Goal: Information Seeking & Learning: Learn about a topic

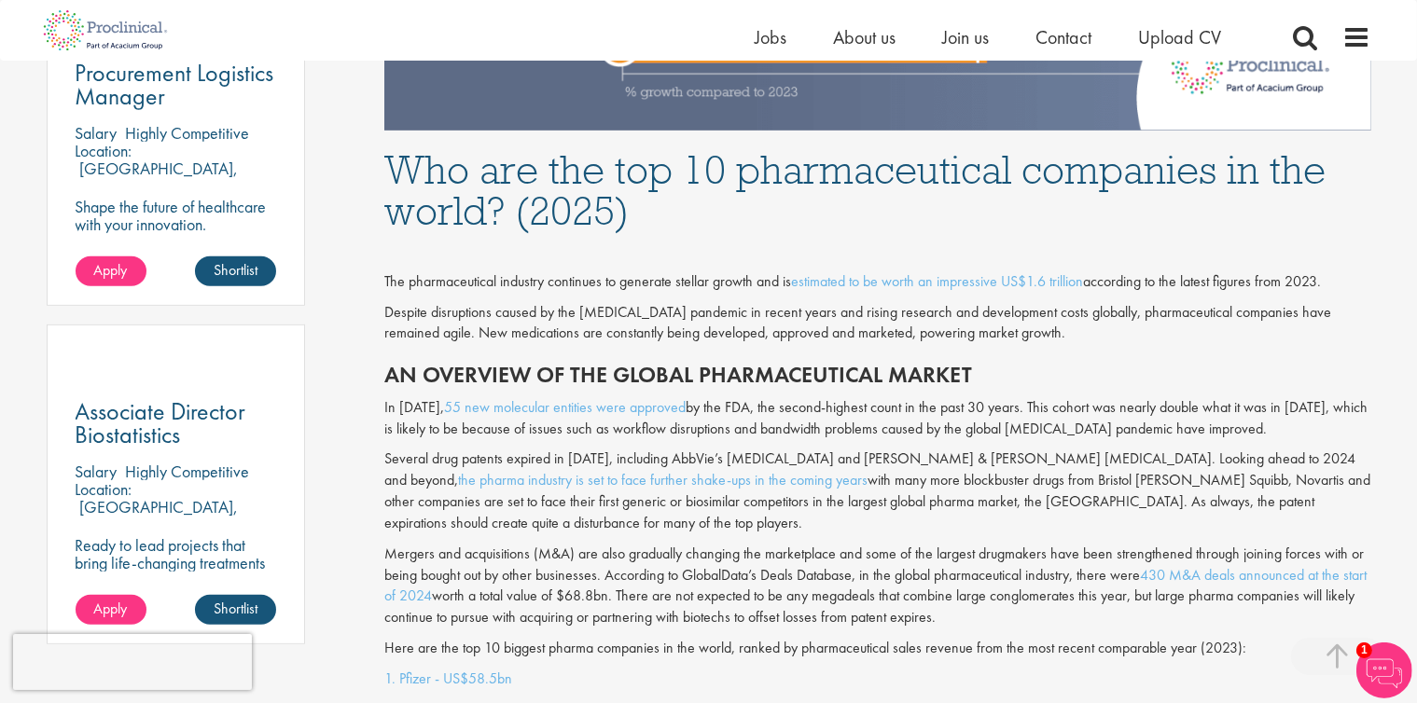
scroll to position [1136, 0]
click at [878, 45] on span "About us" at bounding box center [865, 37] width 62 height 24
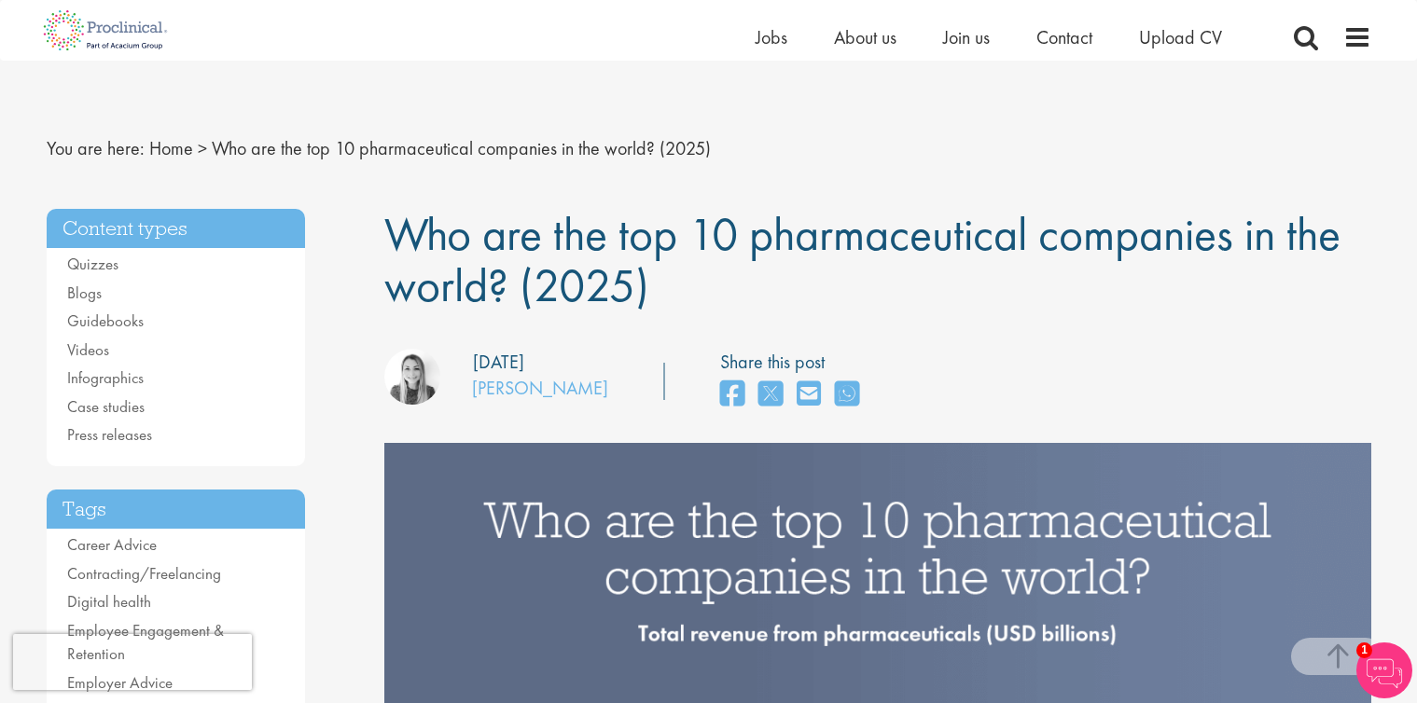
scroll to position [1159, 0]
